Goal: Check status

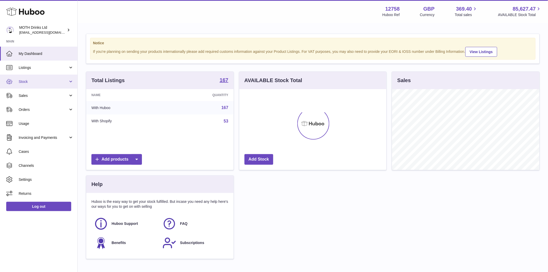
scroll to position [81, 147]
click at [24, 94] on span "Sales" at bounding box center [43, 95] width 49 height 5
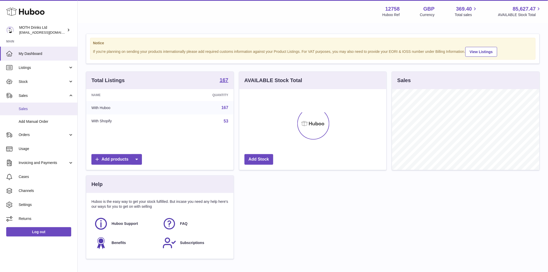
click at [29, 109] on span "Sales" at bounding box center [46, 108] width 55 height 5
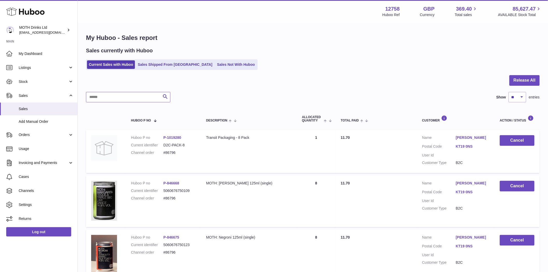
click at [119, 96] on input "text" at bounding box center [128, 97] width 84 height 10
paste input "******"
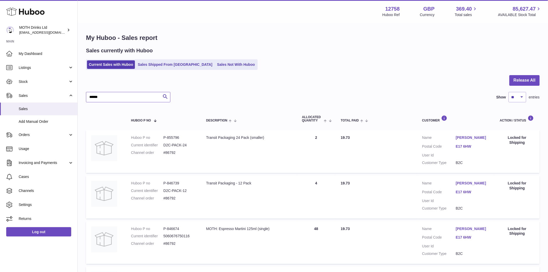
type input "******"
click at [462, 137] on link "[PERSON_NAME]" at bounding box center [473, 137] width 34 height 5
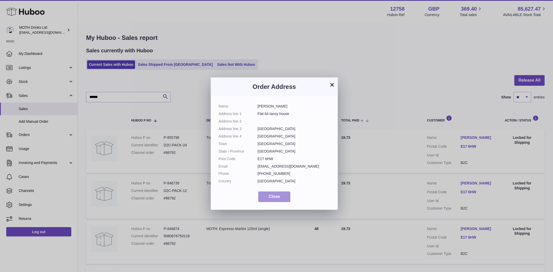
click at [281, 195] on button "Close" at bounding box center [274, 196] width 32 height 11
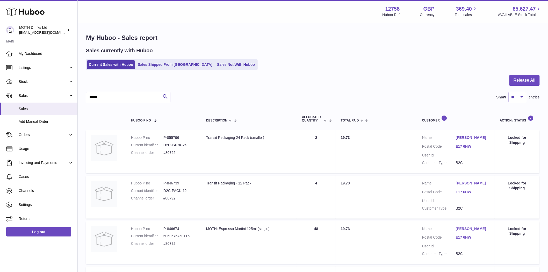
click at [466, 137] on link "[PERSON_NAME]" at bounding box center [473, 137] width 34 height 5
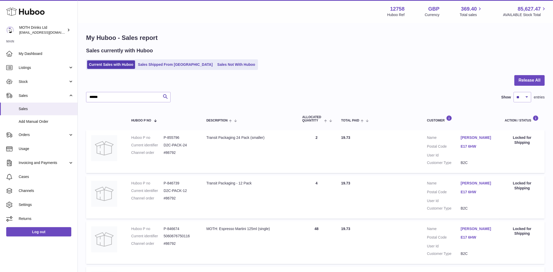
click at [422, 224] on div at bounding box center [276, 136] width 553 height 272
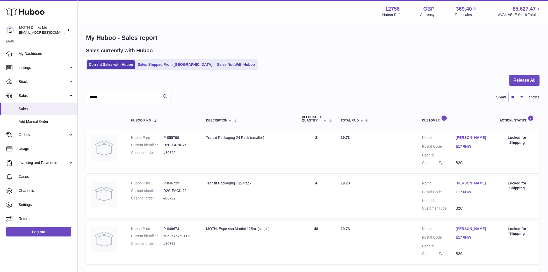
click at [516, 139] on div "Locked for Shipping" at bounding box center [517, 140] width 35 height 10
click at [469, 138] on link "[PERSON_NAME]" at bounding box center [473, 137] width 34 height 5
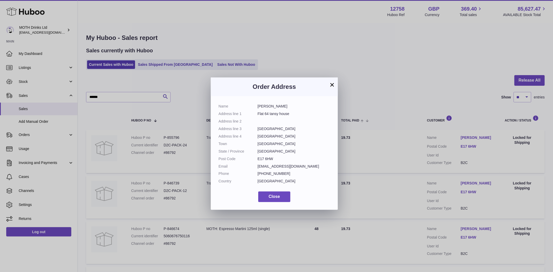
click at [330, 86] on button "×" at bounding box center [332, 85] width 6 height 6
